Goal: Book appointment/travel/reservation

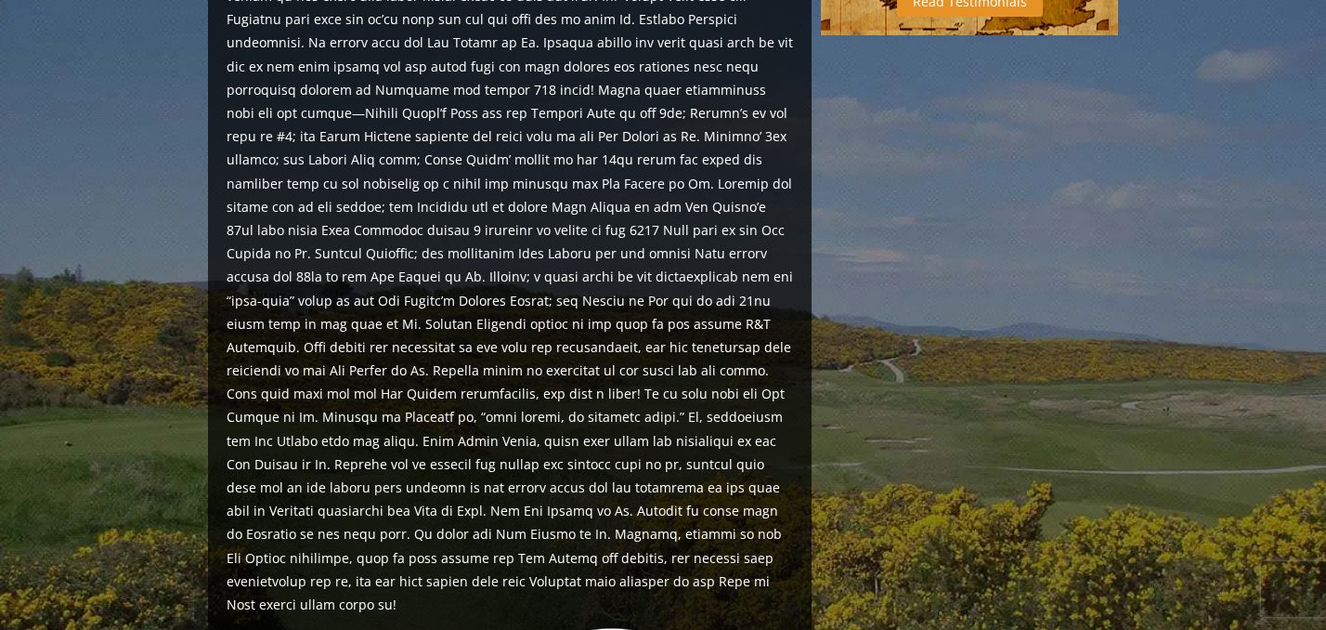
scroll to position [1899, 0]
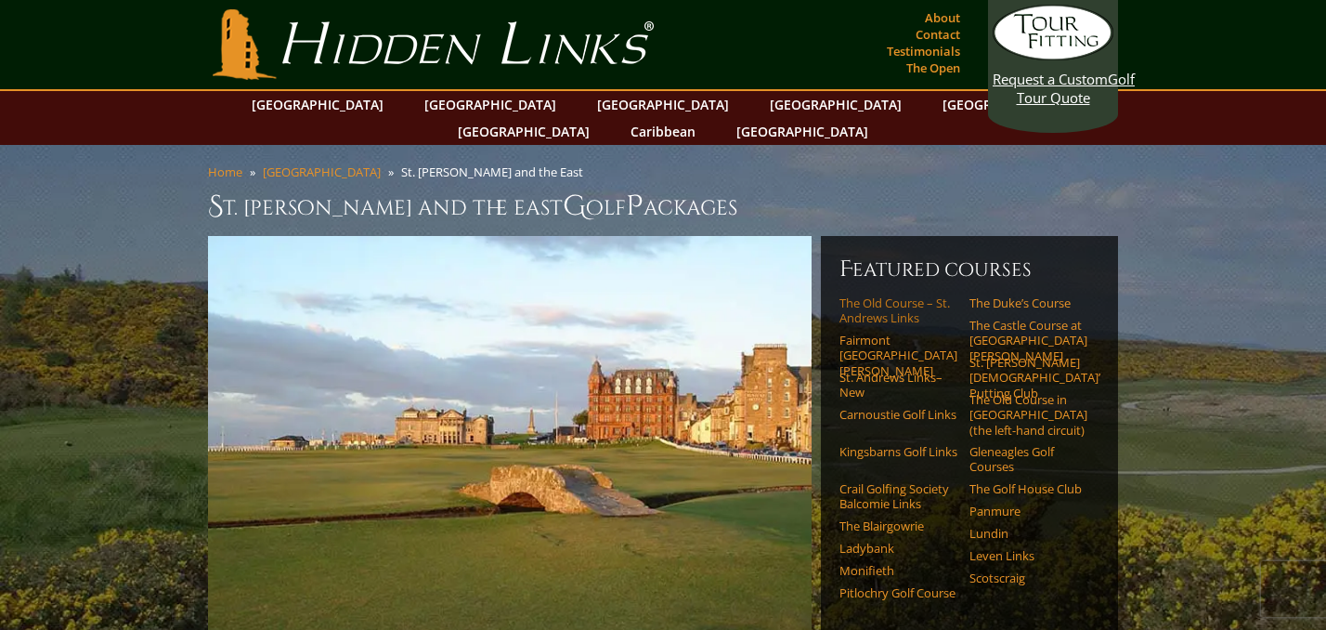
click at [869, 295] on link "The Old Course – St. Andrews Links" at bounding box center [898, 310] width 118 height 31
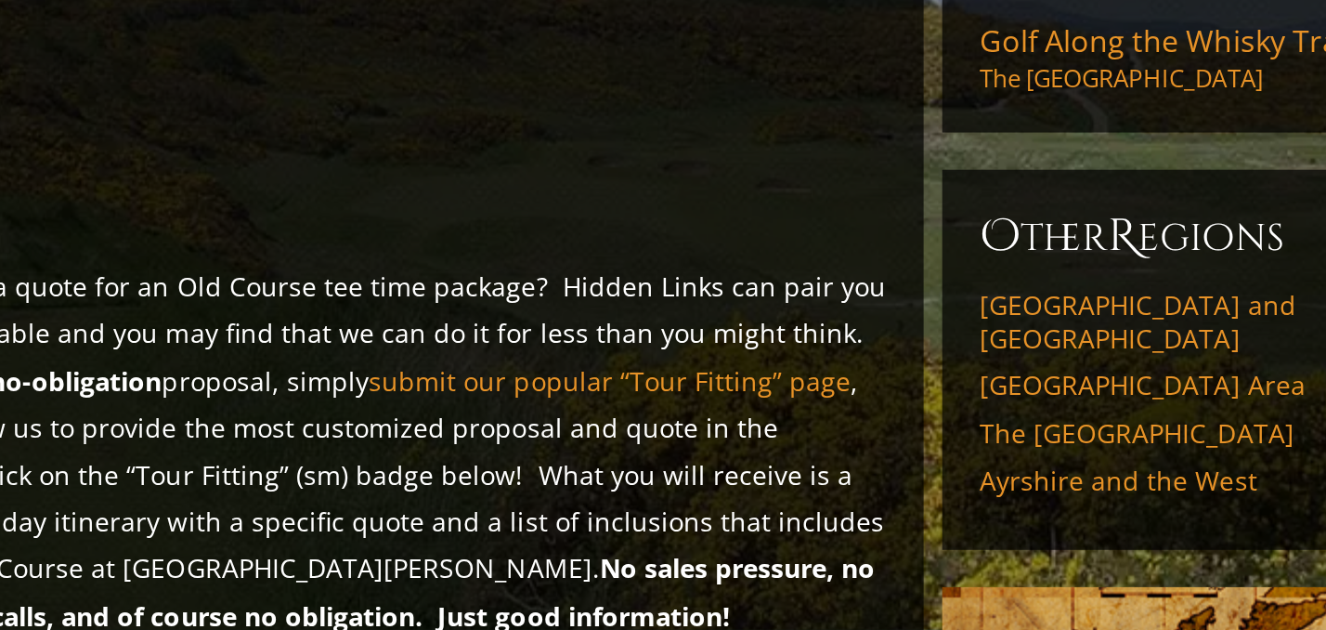
scroll to position [1380, 0]
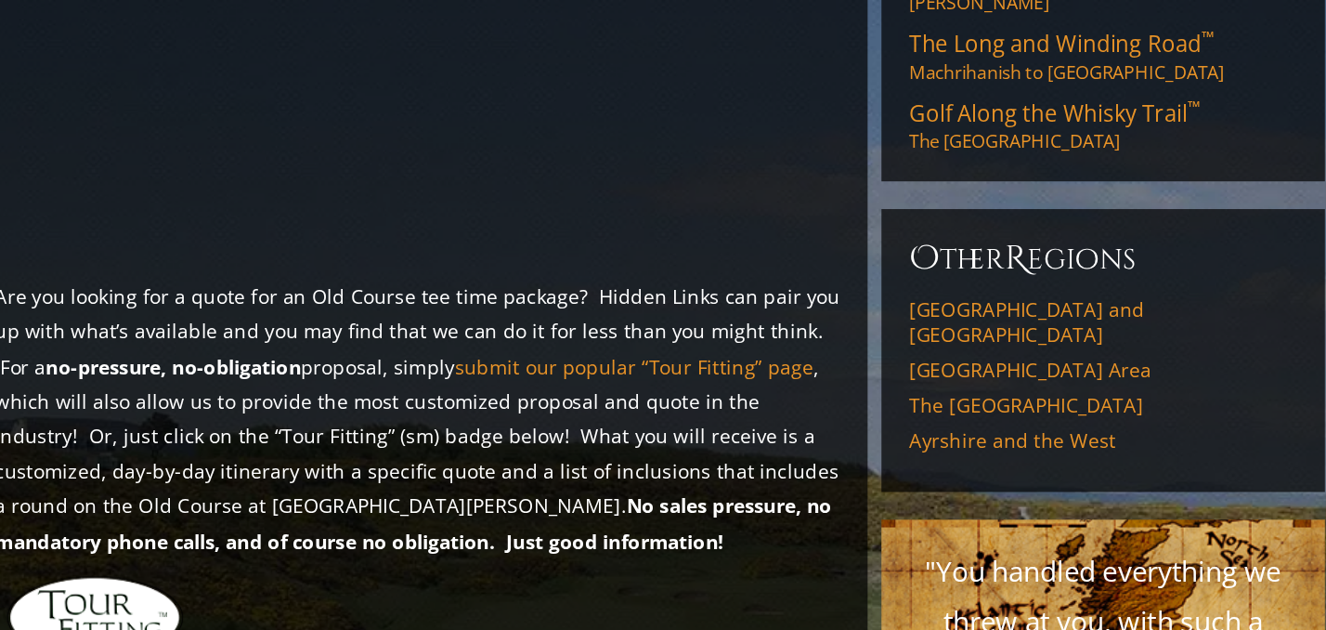
click at [412, 428] on link "Click Here to Start Planning Your St. Andrews Old Course Golf Package!" at bounding box center [569, 448] width 432 height 41
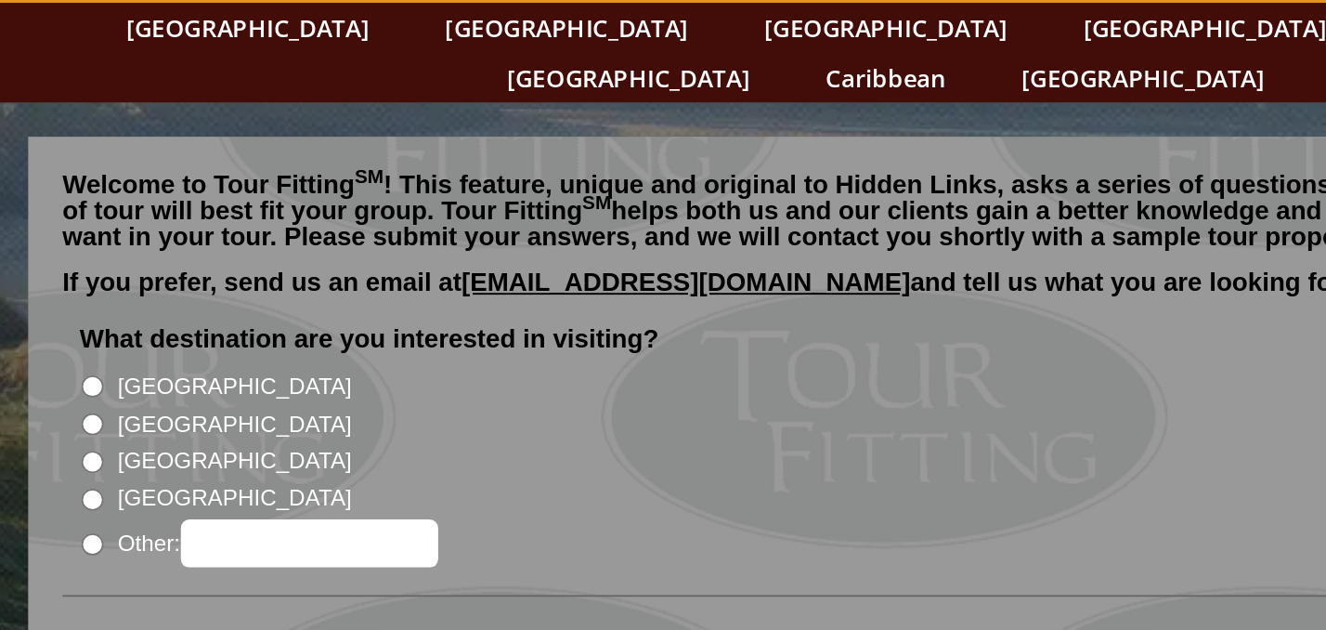
click at [228, 313] on input "[GEOGRAPHIC_DATA]" at bounding box center [234, 319] width 12 height 12
radio input "true"
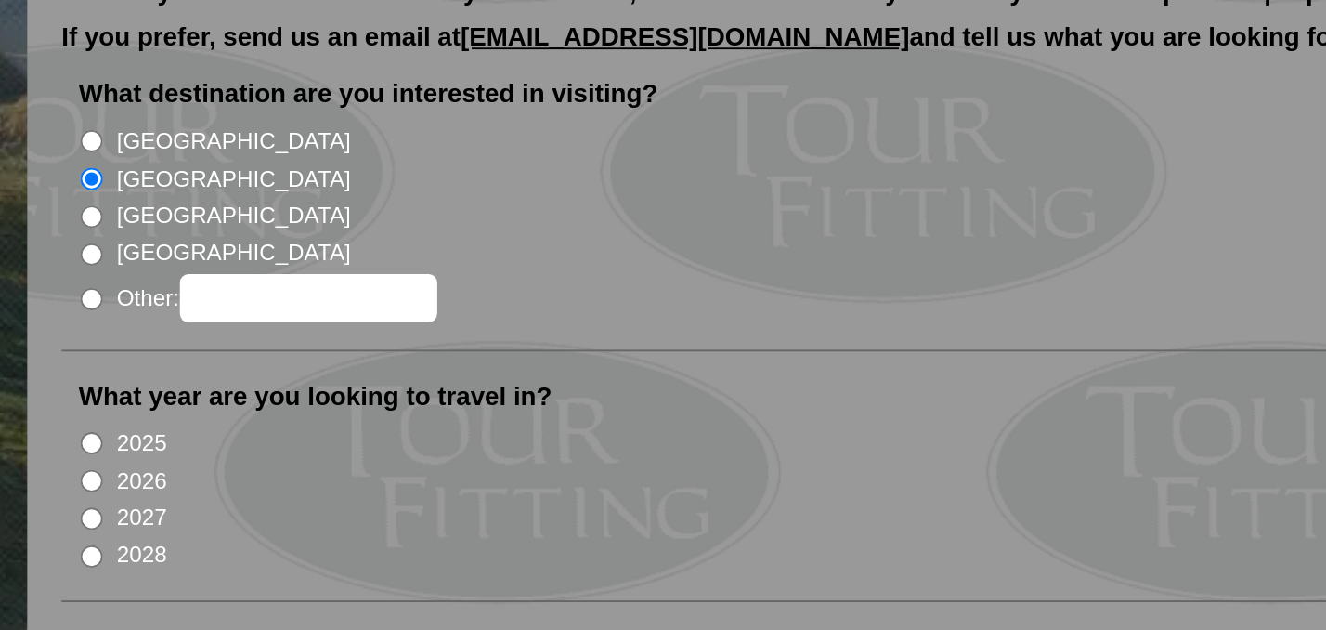
click at [228, 476] on input "2026" at bounding box center [234, 482] width 12 height 12
radio input "true"
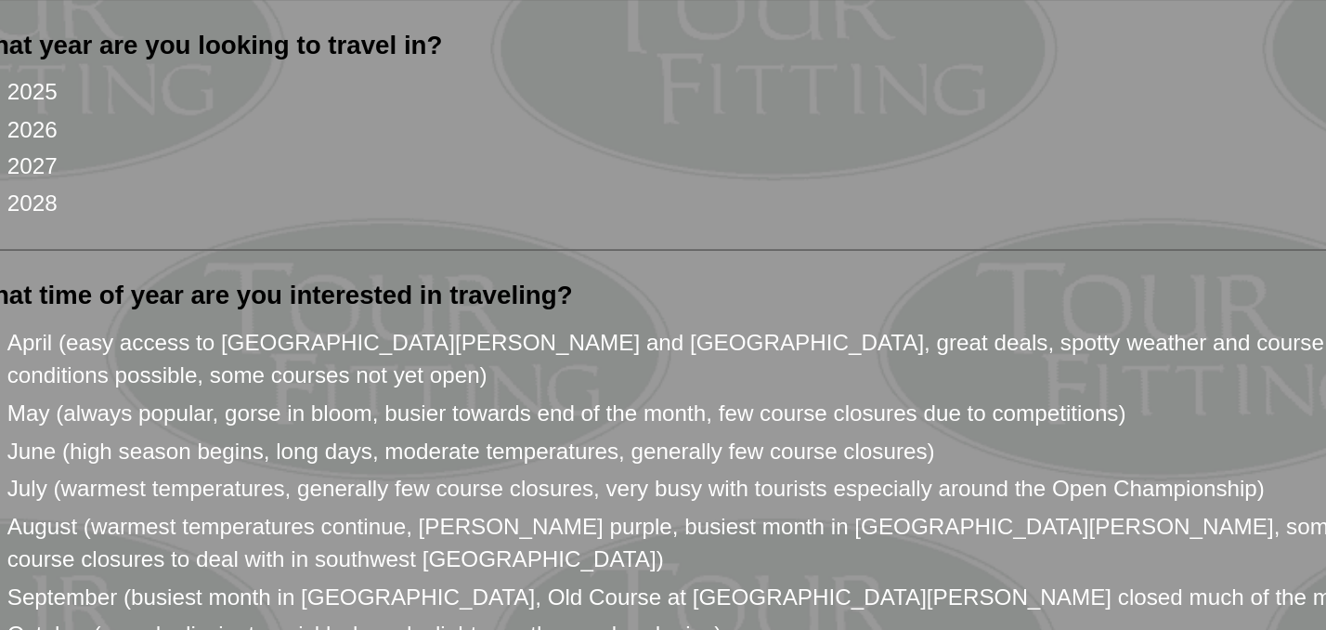
scroll to position [126, 0]
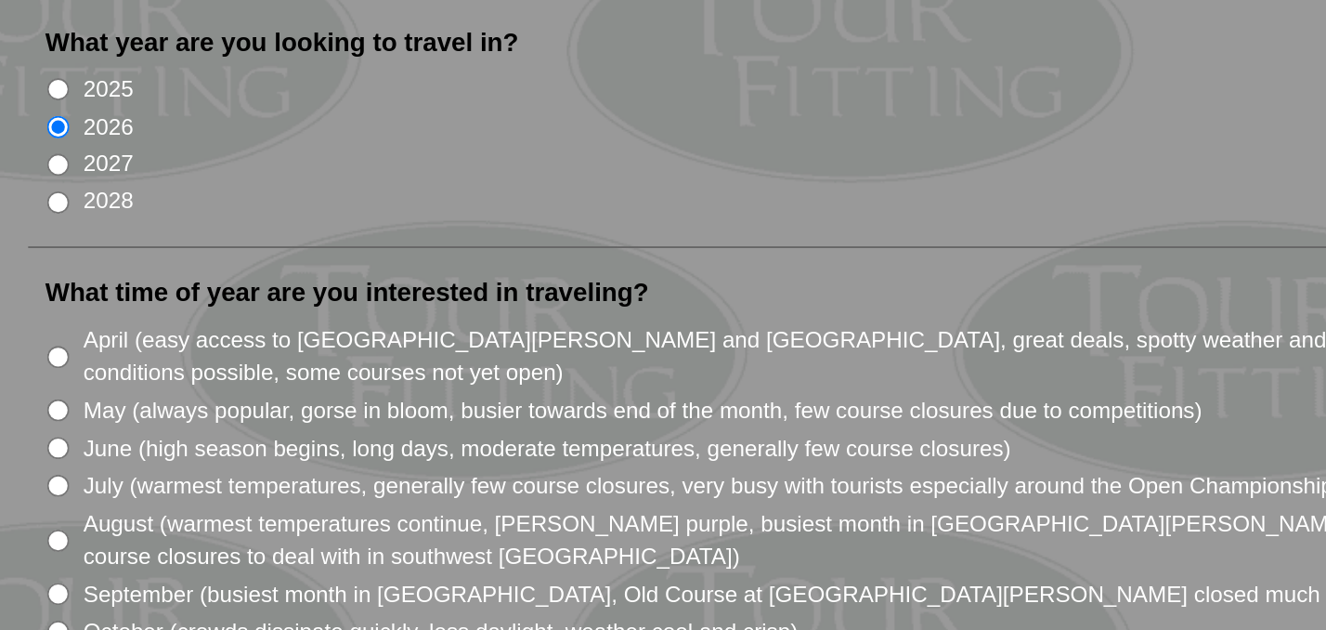
click at [228, 503] on input "May (always popular, gorse in bloom, busier towards end of the month, few cours…" at bounding box center [234, 509] width 12 height 12
radio input "true"
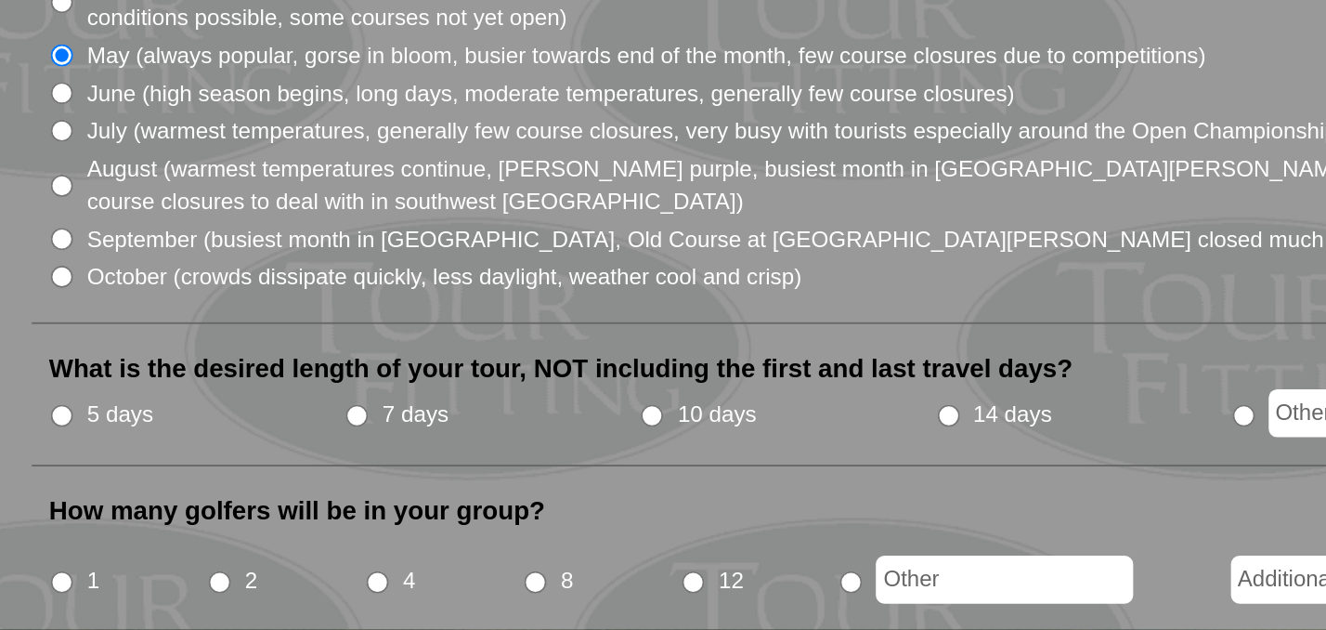
scroll to position [318, 0]
click at [228, 507] on input "5 days" at bounding box center [234, 513] width 12 height 12
radio input "true"
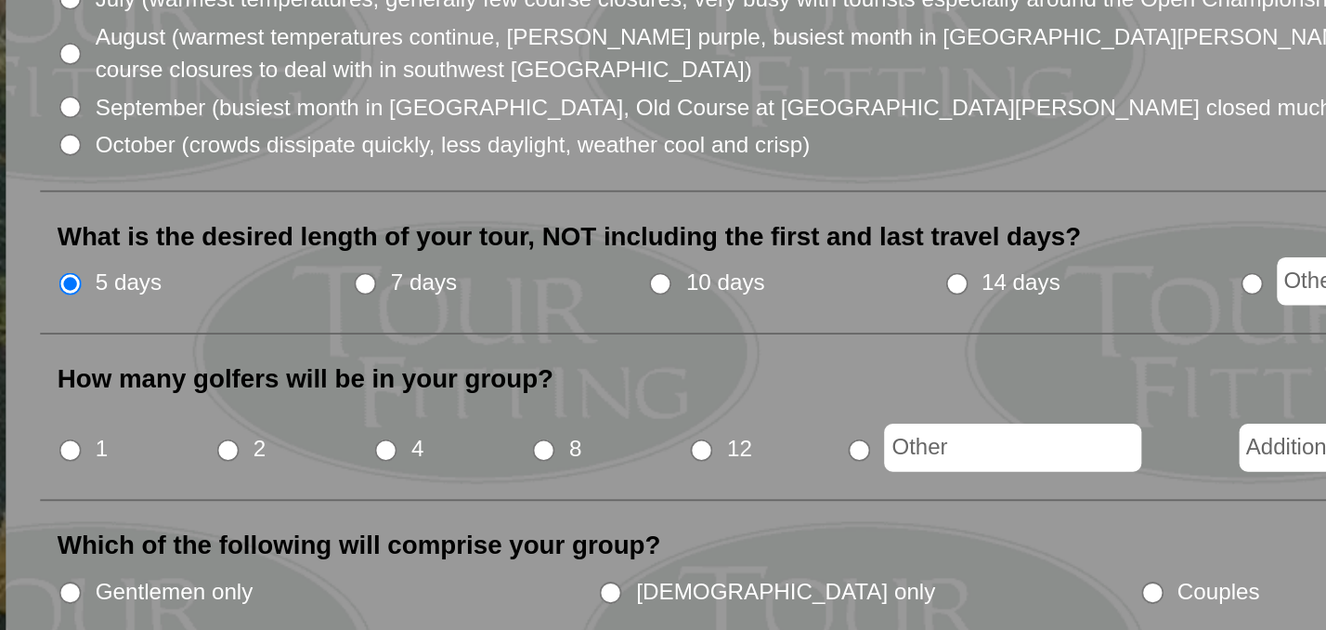
click at [398, 525] on input "4" at bounding box center [404, 531] width 12 height 12
radio input "true"
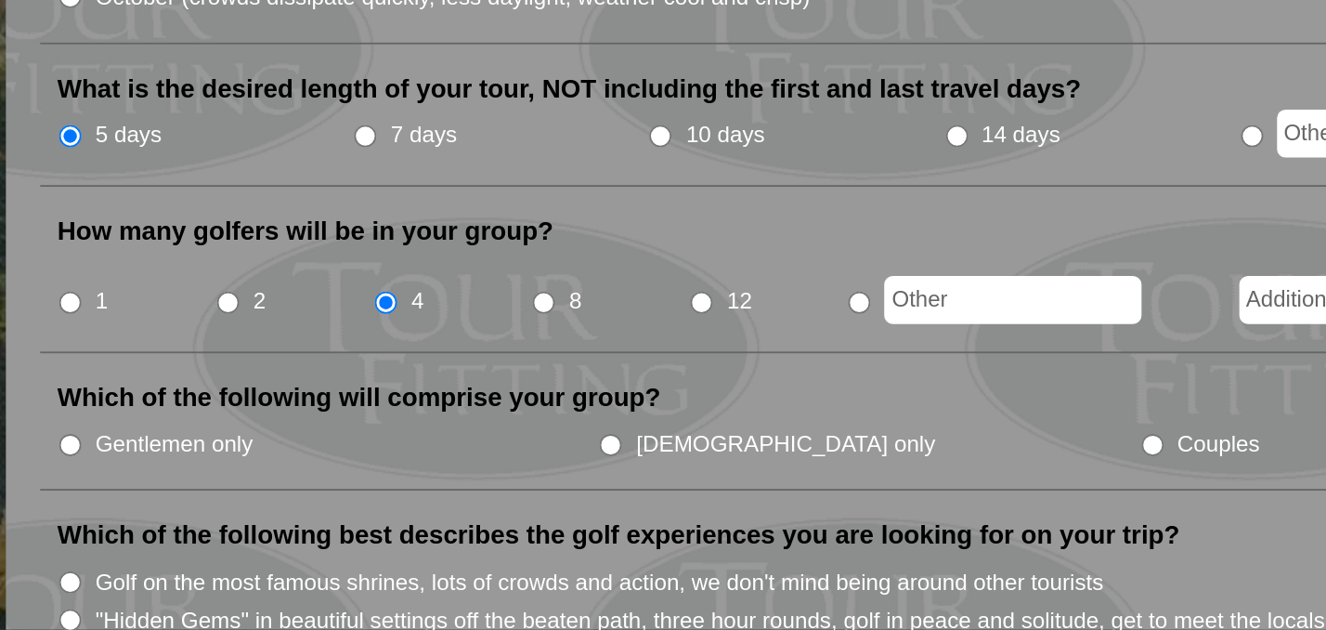
scroll to position [469, 0]
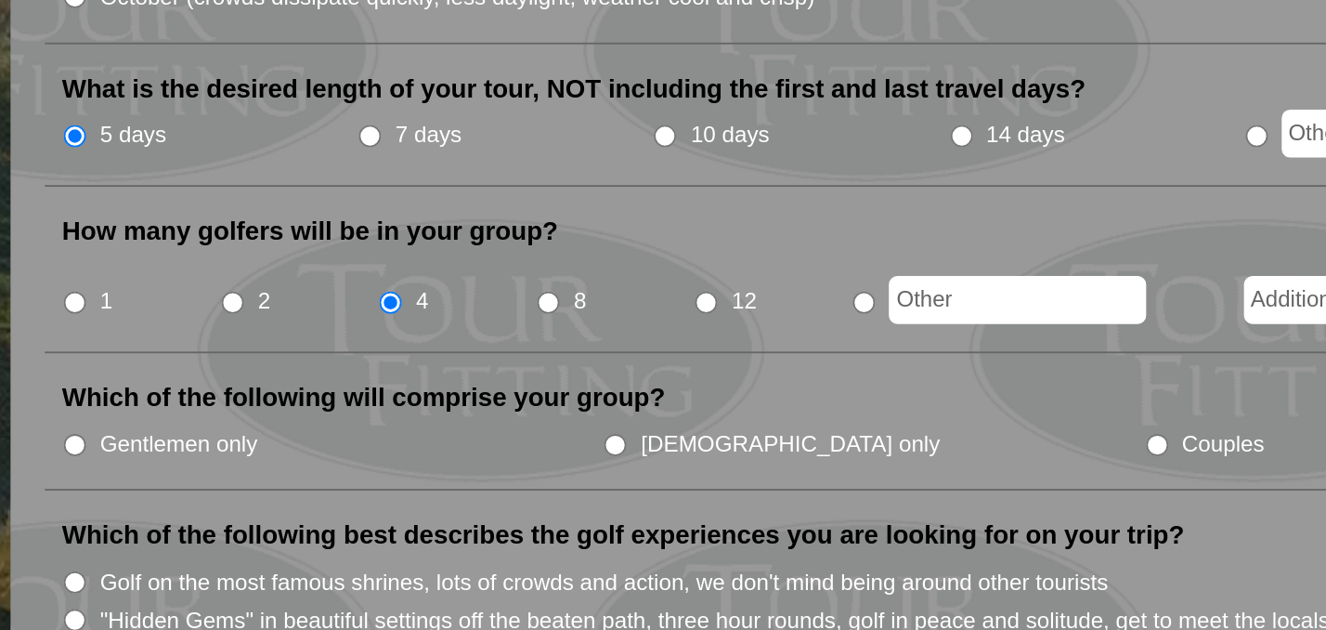
click at [228, 523] on input "Gentlemen only" at bounding box center [234, 529] width 12 height 12
radio input "true"
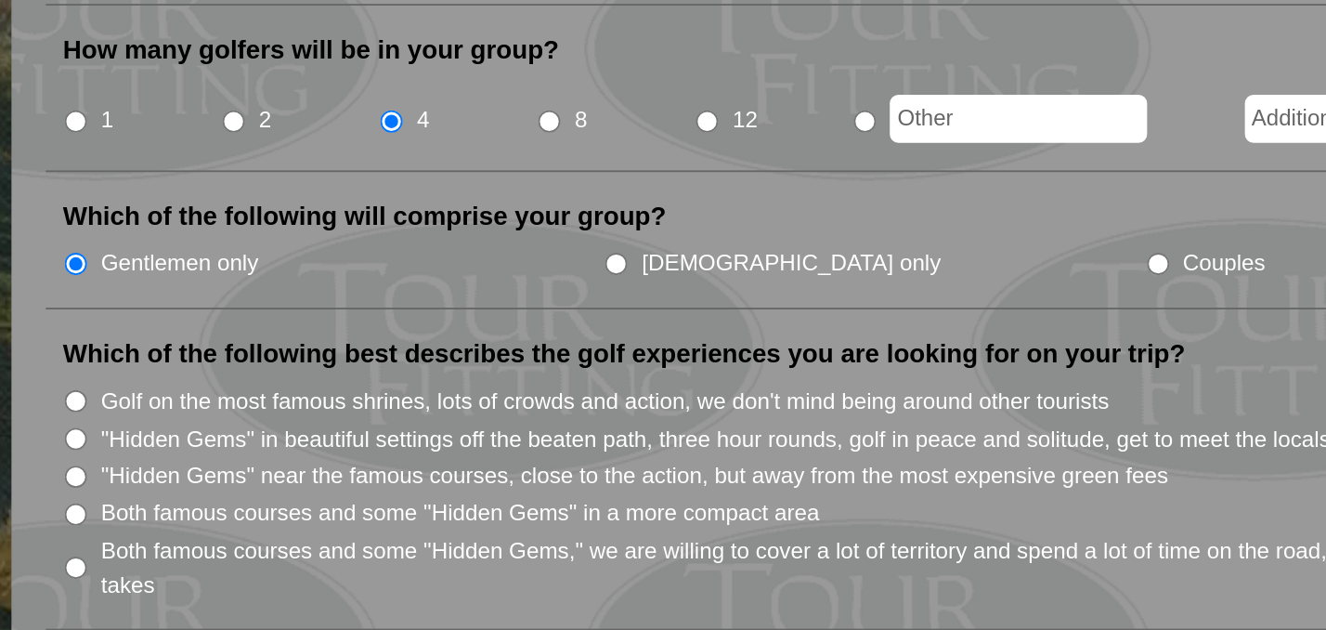
click at [228, 561] on input "Both famous courses and some "Hidden Gems" in a more compact area" at bounding box center [234, 567] width 12 height 12
radio input "true"
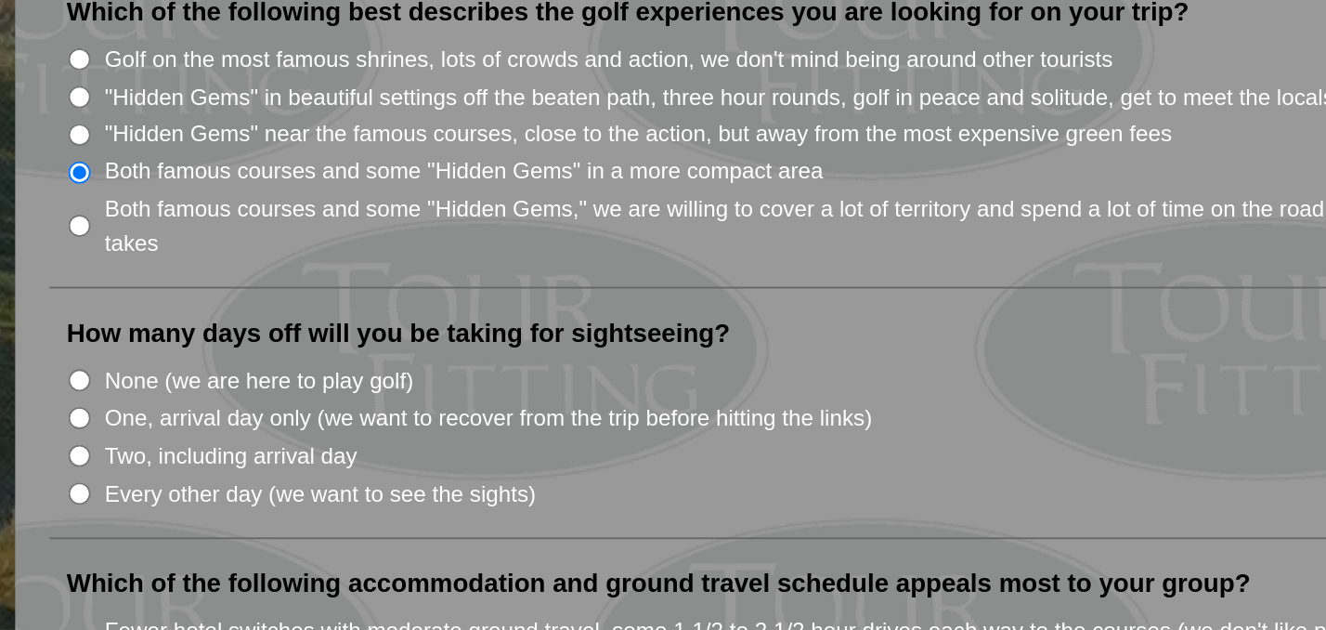
scroll to position [753, 0]
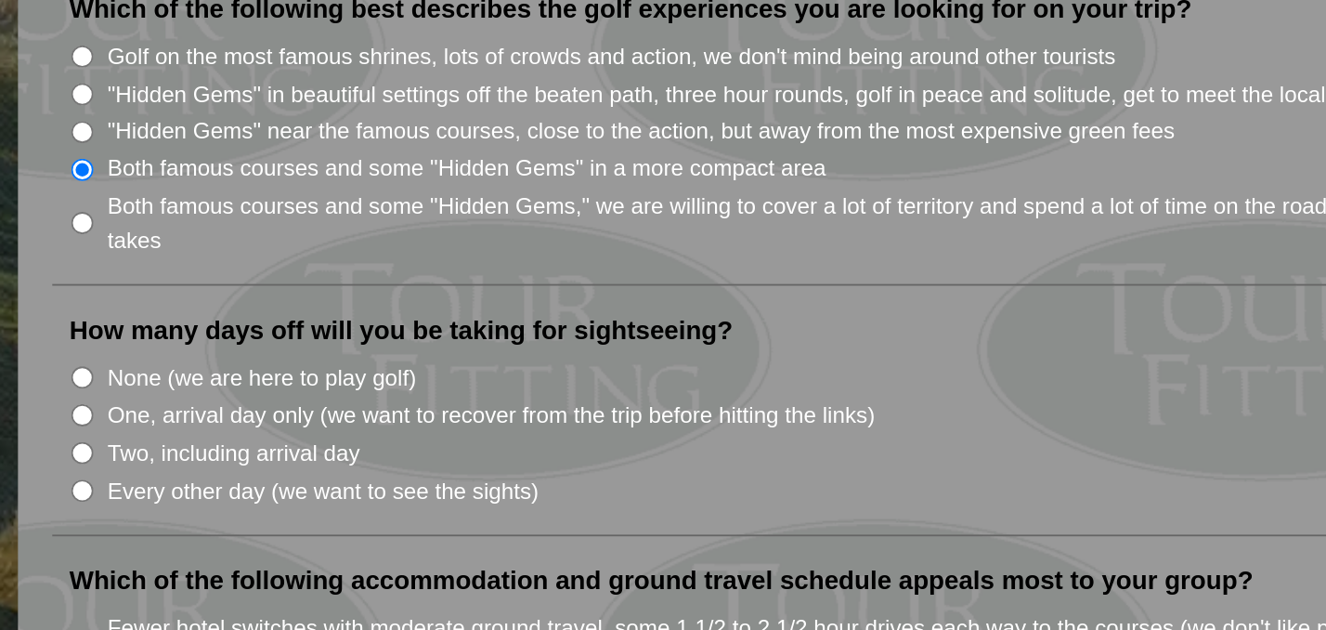
click at [228, 527] on input "Two, including arrival day" at bounding box center [234, 533] width 12 height 12
radio input "true"
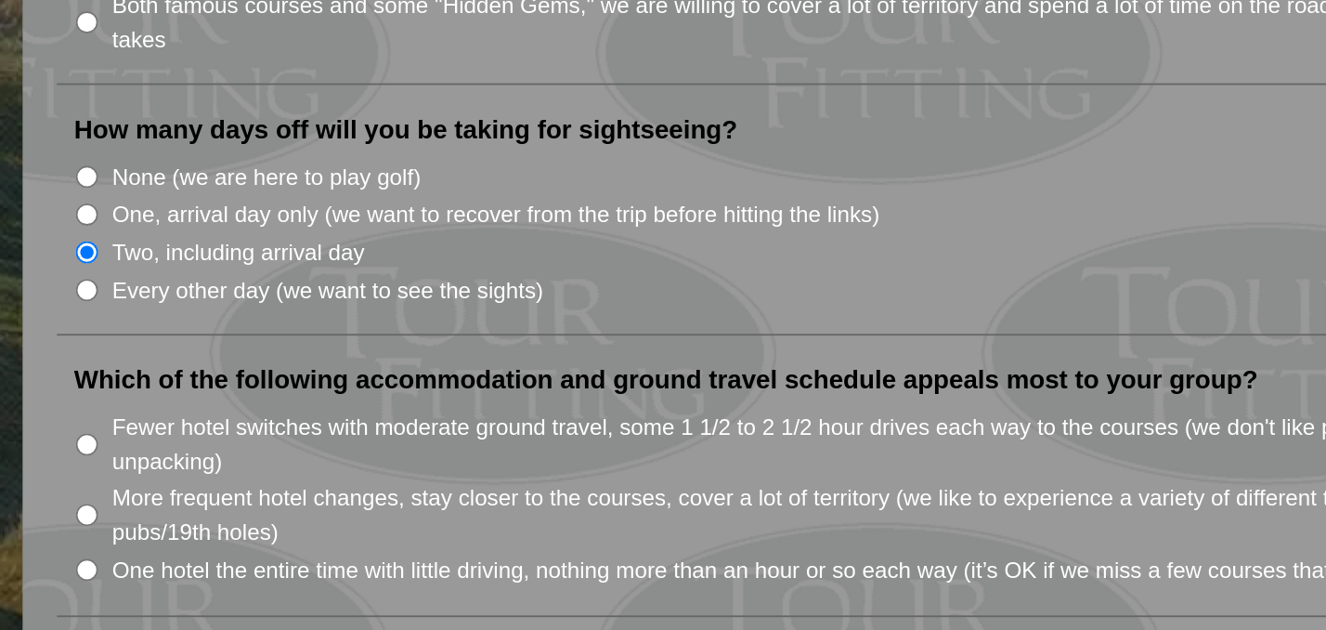
click at [228, 589] on input "One hotel the entire time with little driving, nothing more than an hour or so …" at bounding box center [234, 595] width 12 height 12
radio input "true"
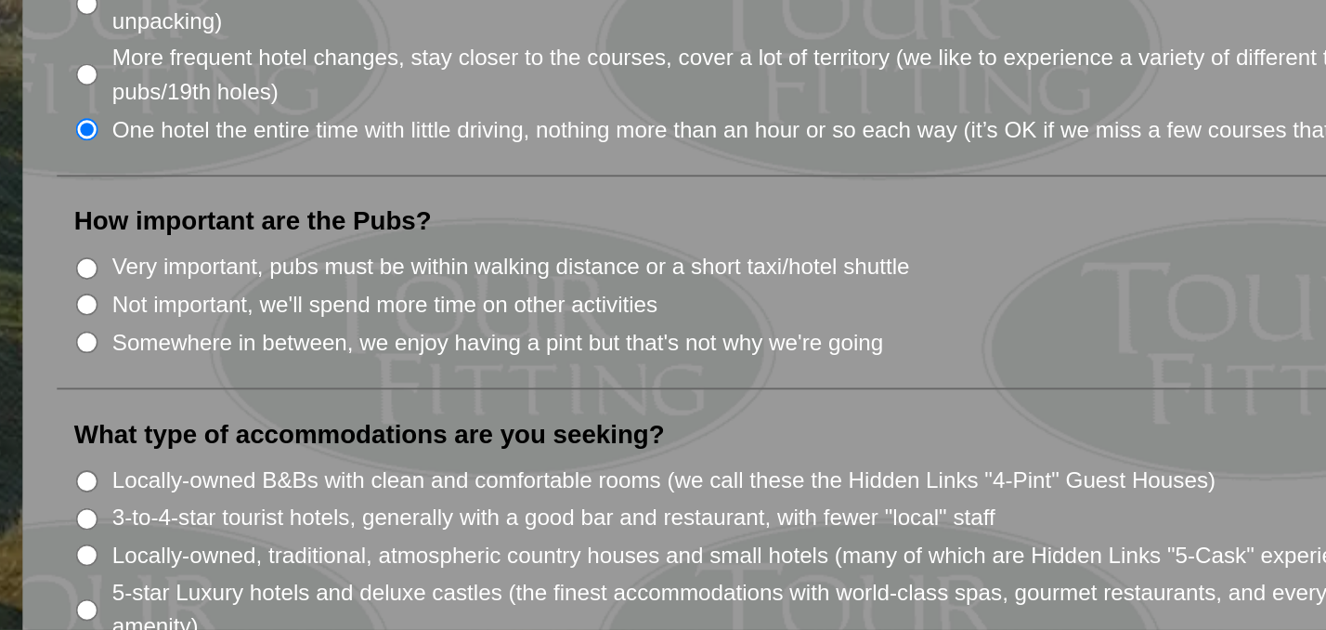
scroll to position [1113, 0]
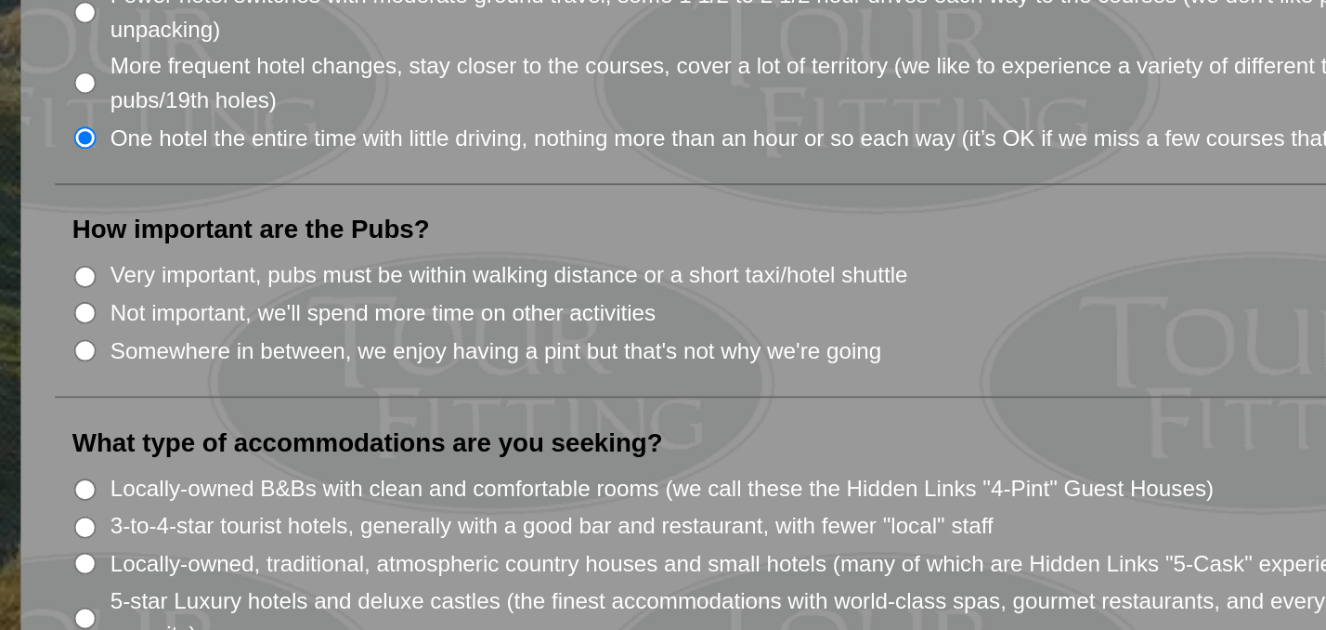
click at [228, 454] on input "Somewhere in between, we enjoy having a pint but that's not why we're going" at bounding box center [234, 460] width 12 height 12
radio input "true"
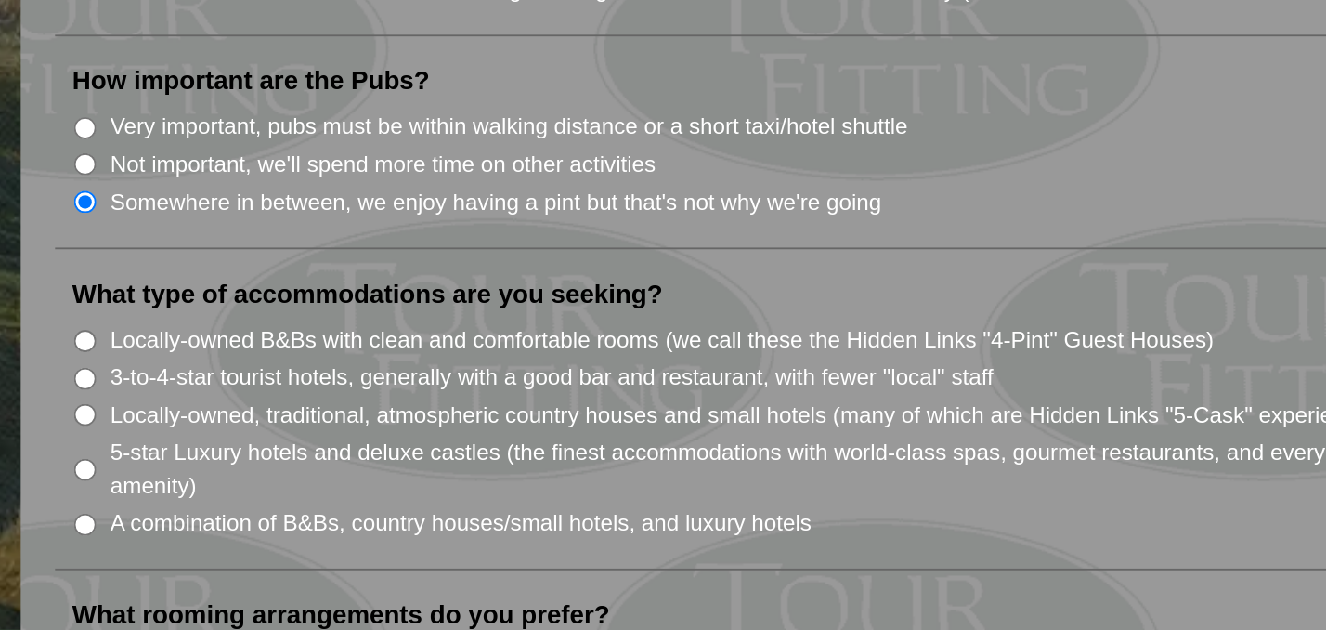
scroll to position [1211, 0]
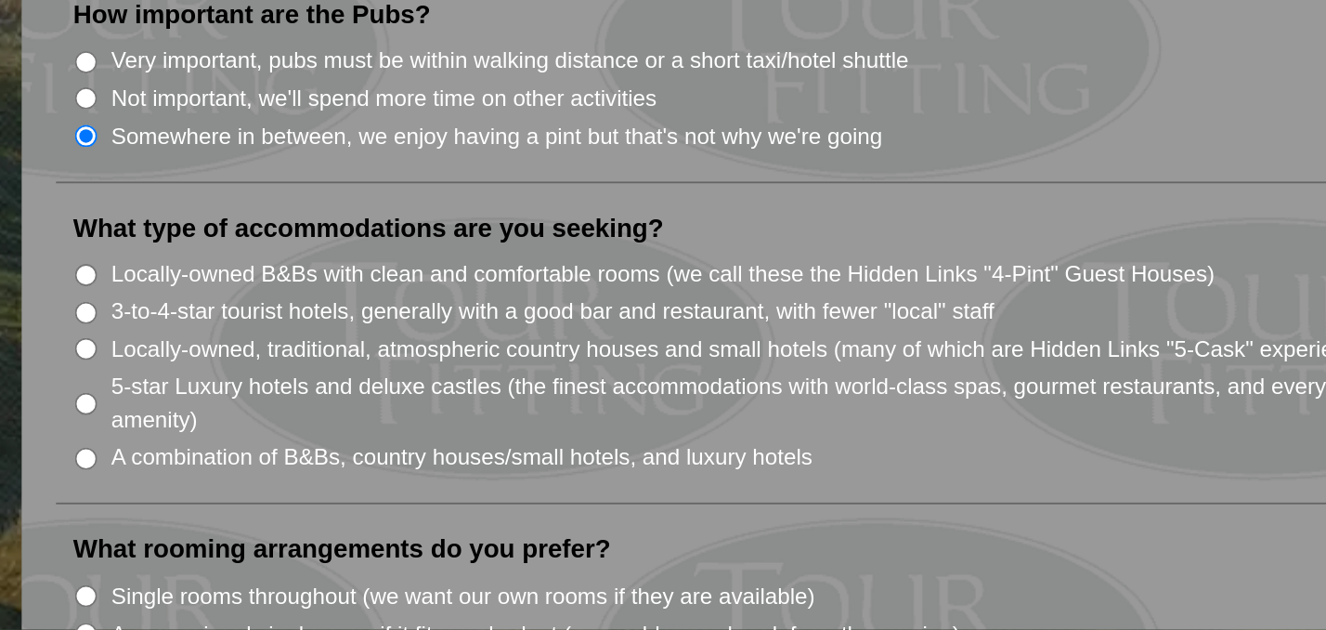
click at [228, 501] on input "5-star Luxury hotels and deluxe castles (the finest accommodations with world-c…" at bounding box center [234, 507] width 12 height 12
radio input "true"
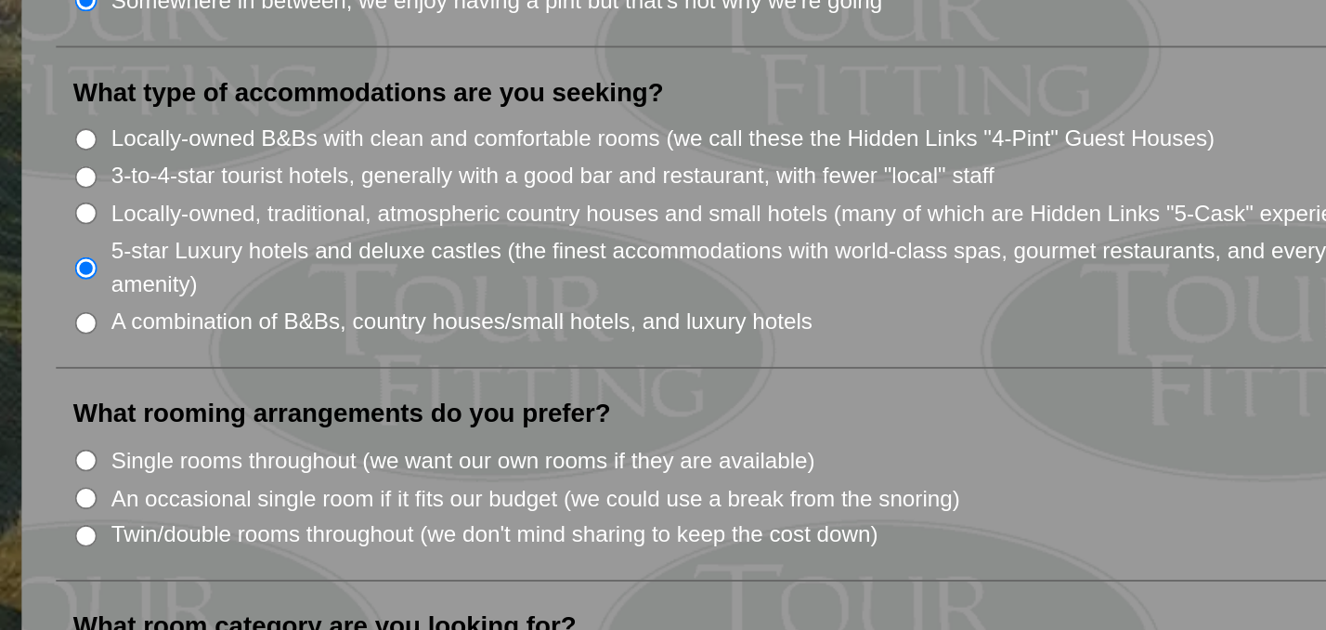
scroll to position [1341, 0]
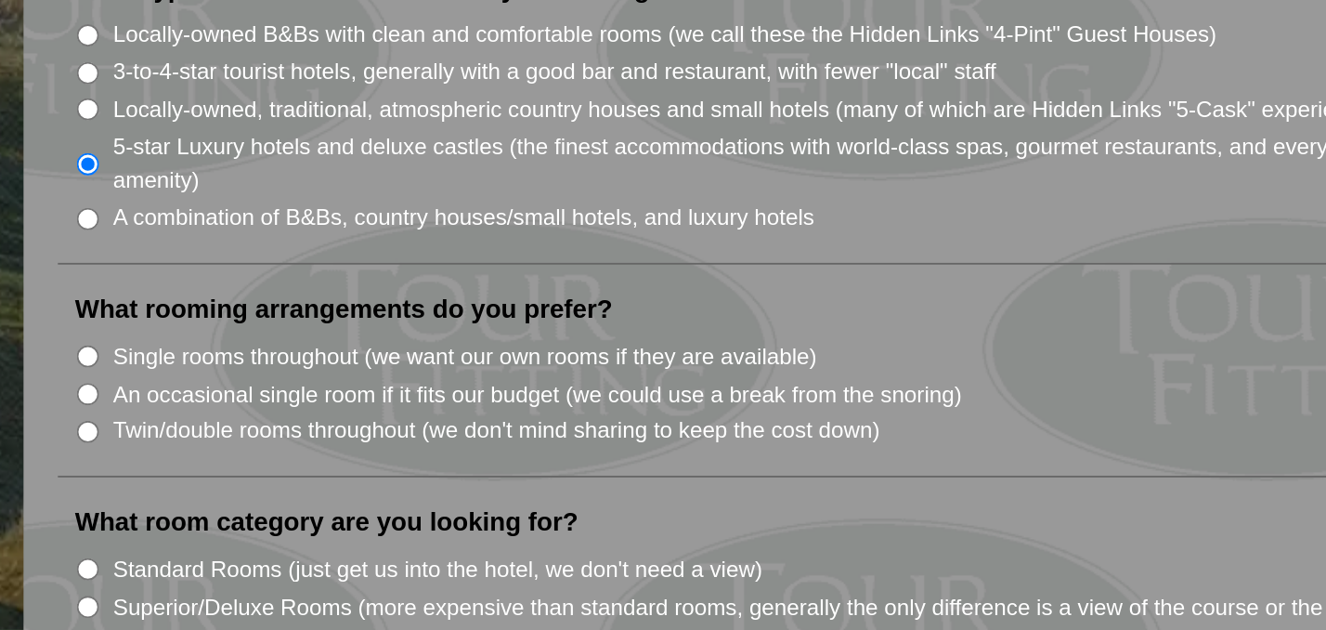
click at [228, 475] on input "Single rooms throughout (we want our own rooms if they are available)" at bounding box center [234, 481] width 12 height 12
radio input "true"
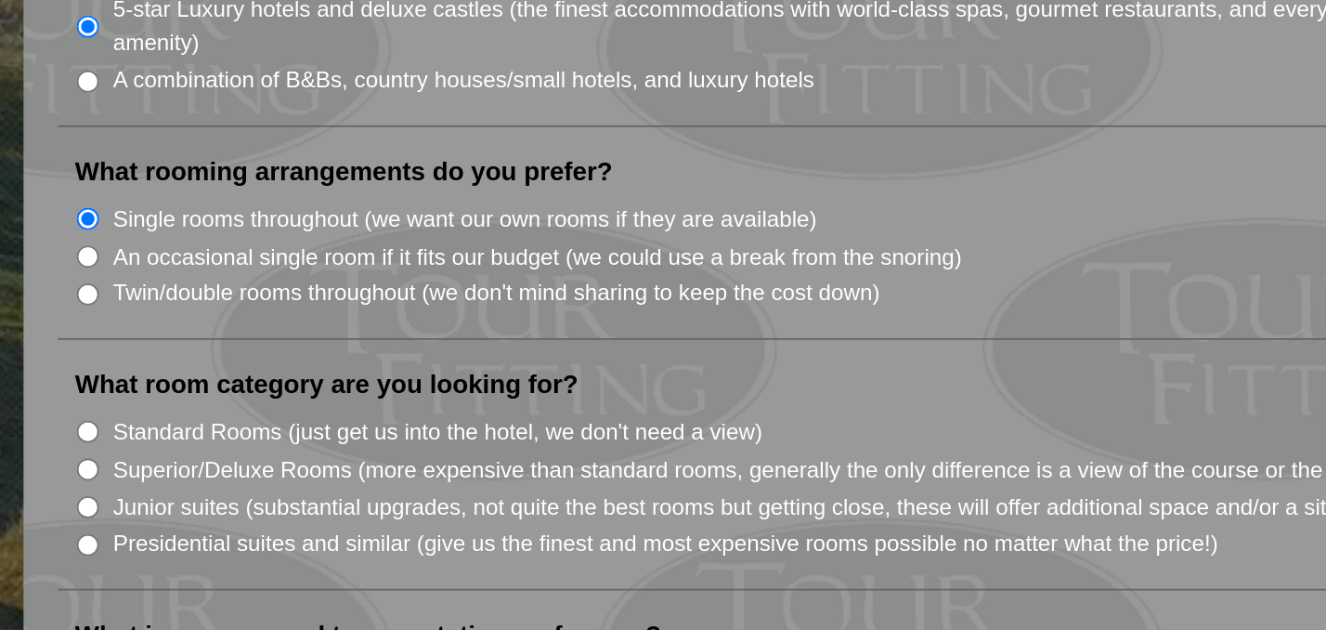
click at [228, 537] on input "Superior/Deluxe Rooms (more expensive than standard rooms, generally the only d…" at bounding box center [234, 543] width 12 height 12
radio input "true"
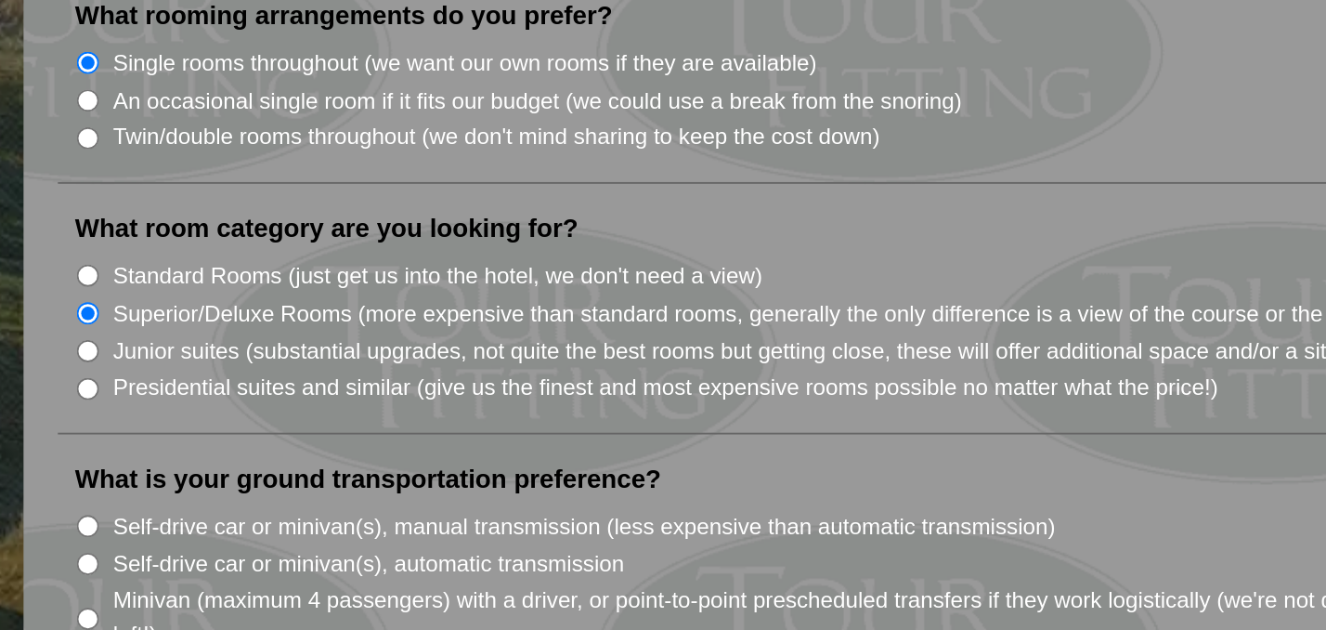
scroll to position [1552, 0]
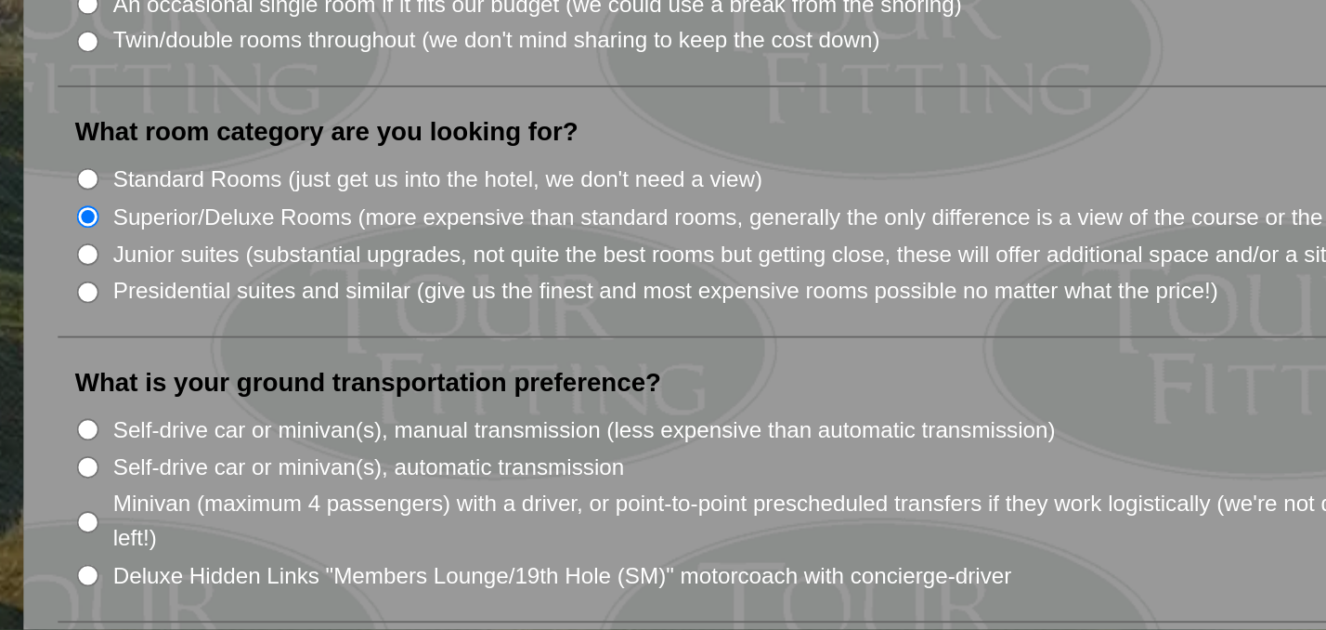
click at [228, 594] on input "Deluxe Hidden Links "Members Lounge/19th Hole (SM)" motorcoach with concierge-d…" at bounding box center [234, 600] width 12 height 12
radio input "true"
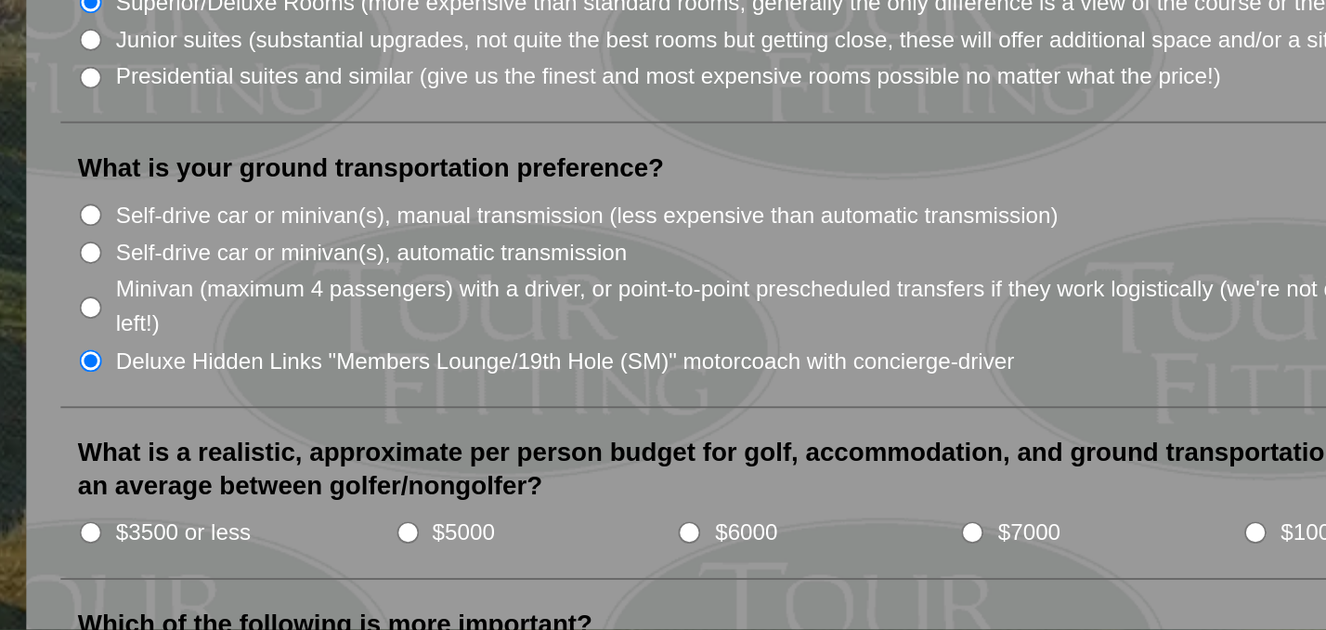
scroll to position [1668, 0]
click at [228, 571] on input "$3500 or less" at bounding box center [234, 577] width 12 height 12
radio input "true"
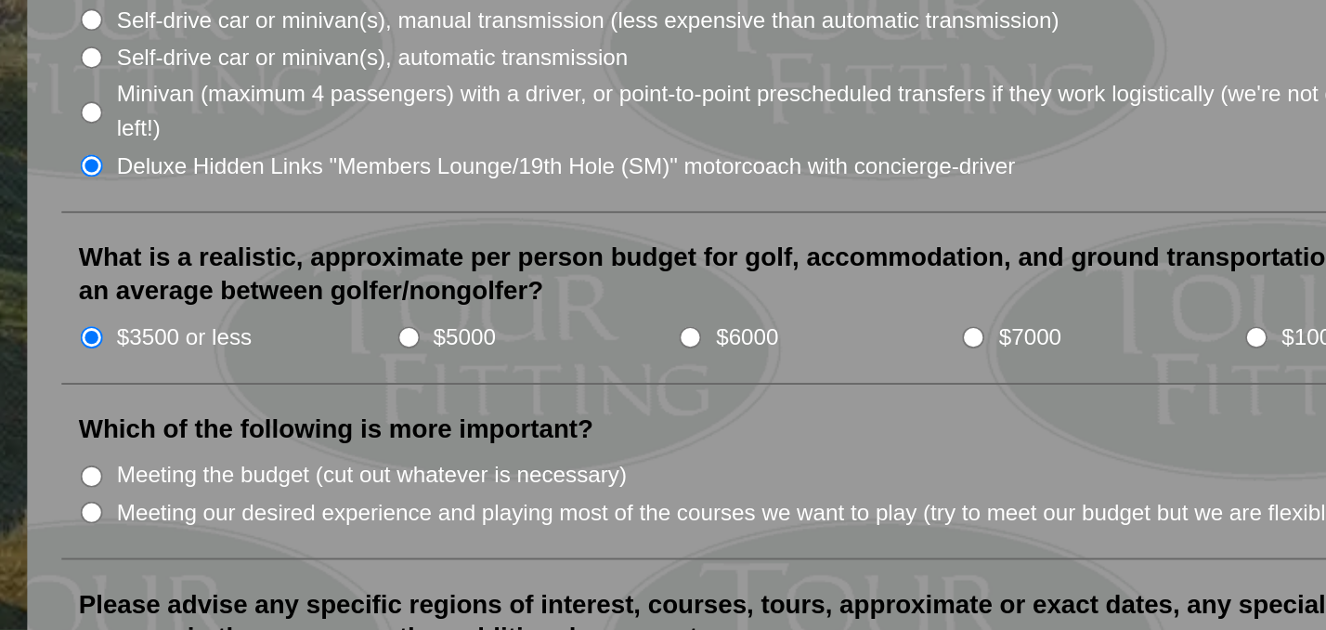
scroll to position [1775, 0]
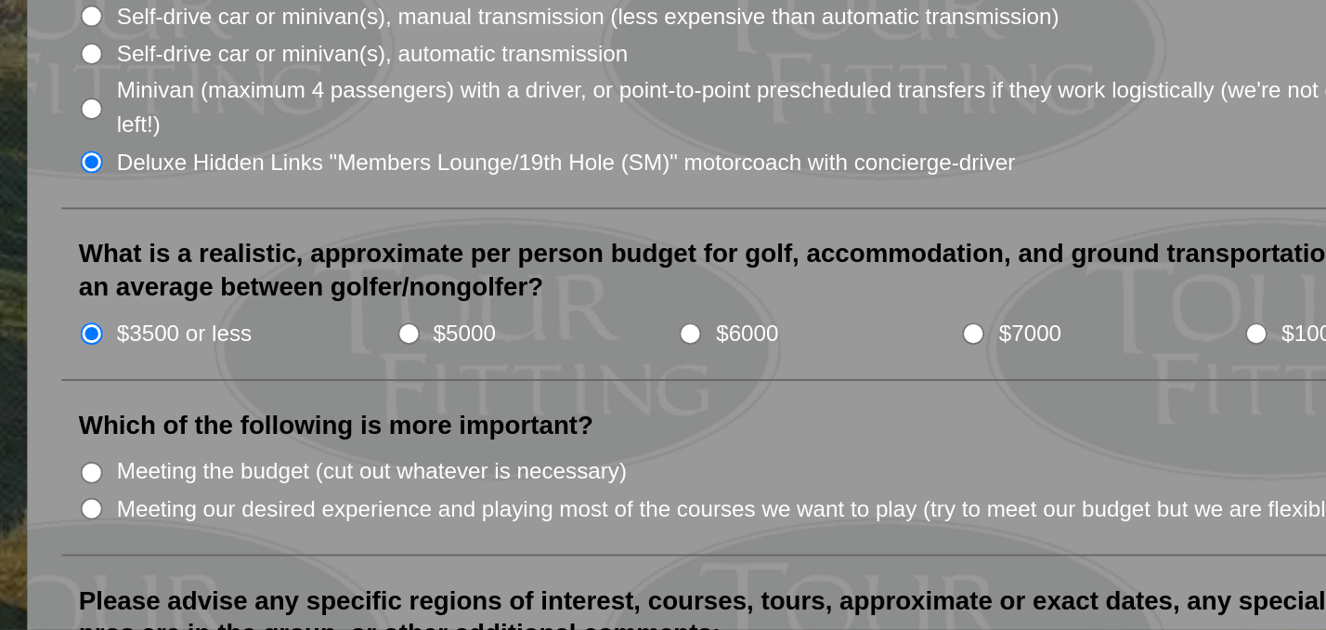
click at [228, 558] on input "Meeting our desired experience and playing most of the courses we want to play …" at bounding box center [234, 564] width 12 height 12
radio input "true"
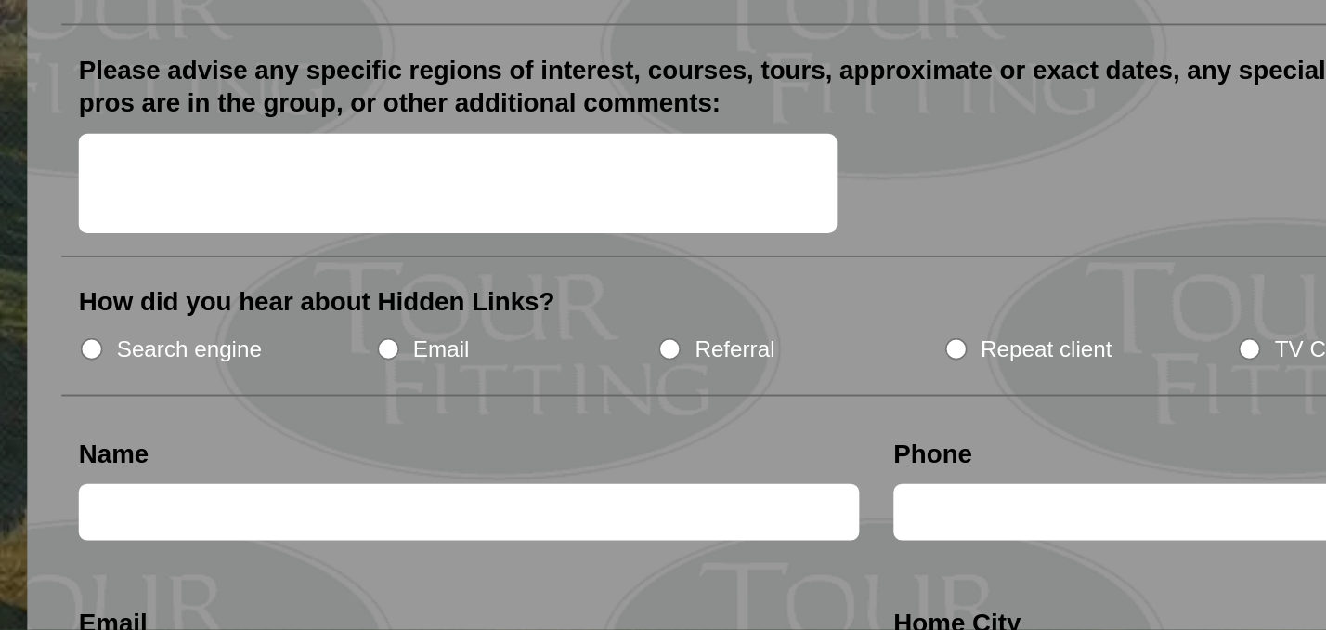
scroll to position [2063, 0]
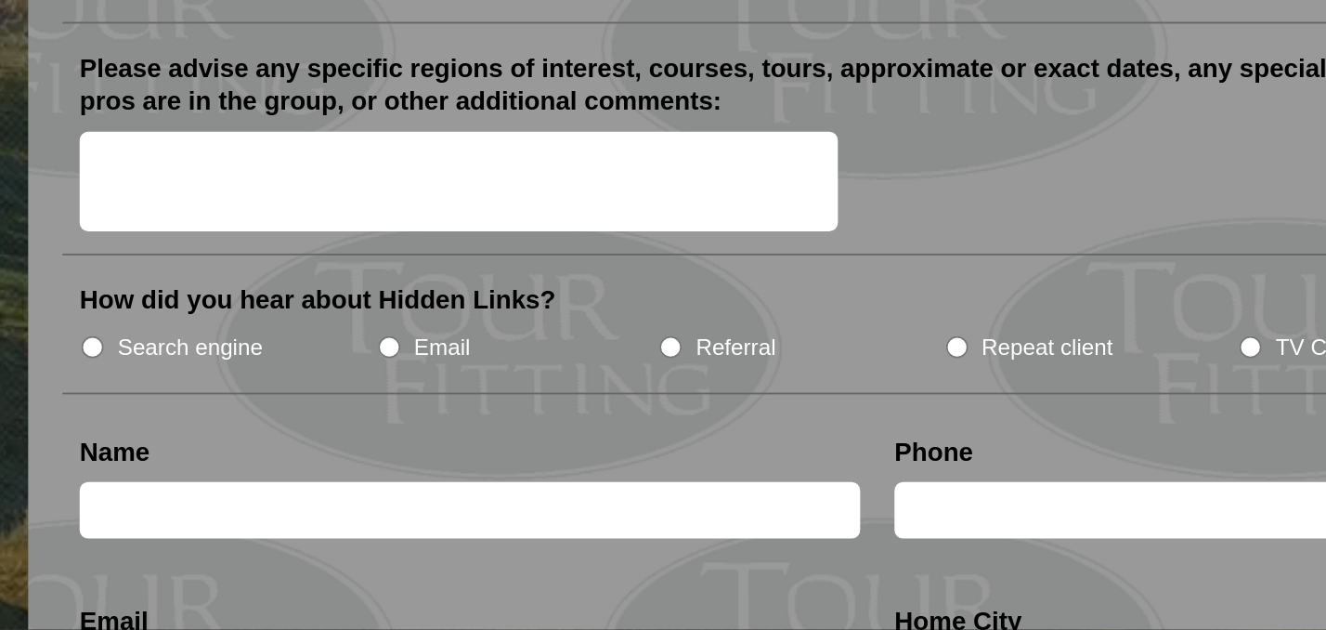
click at [854, 471] on input "TV Commercial" at bounding box center [860, 477] width 12 height 12
radio input "true"
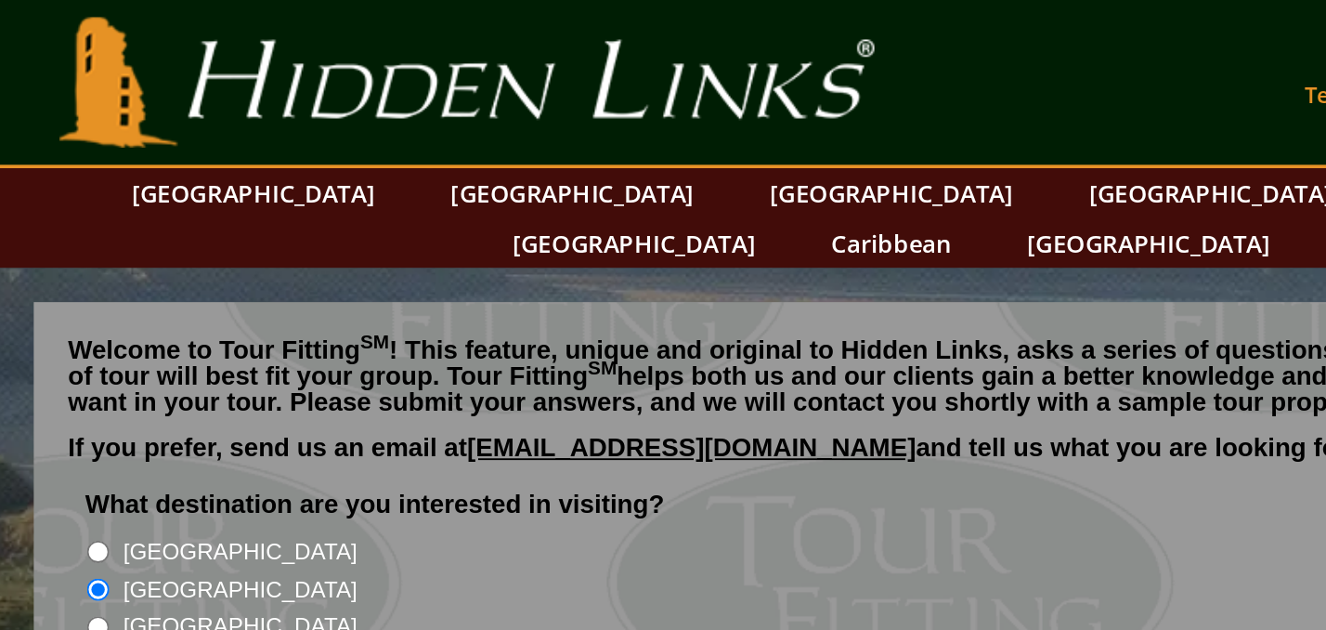
scroll to position [0, 0]
